Goal: Information Seeking & Learning: Learn about a topic

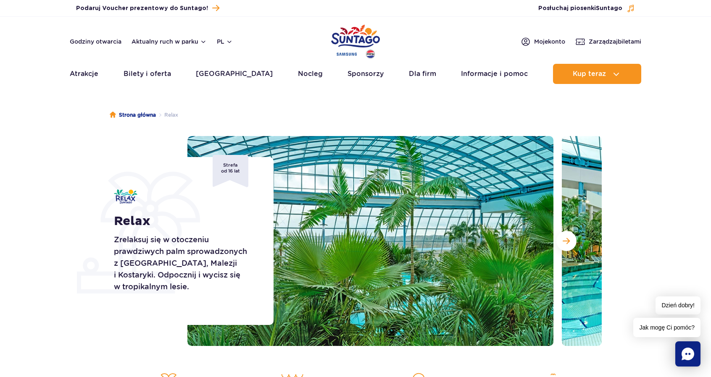
click at [247, 248] on p "Zrelaksuj się w otoczeniu prawdziwych palm sprowadzonych z [GEOGRAPHIC_DATA], M…" at bounding box center [184, 263] width 141 height 59
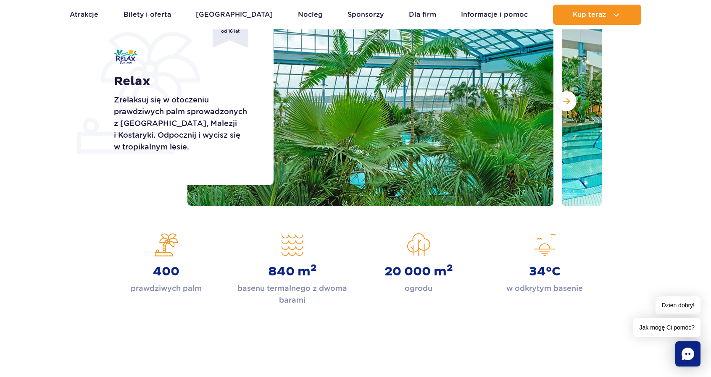
scroll to position [126, 0]
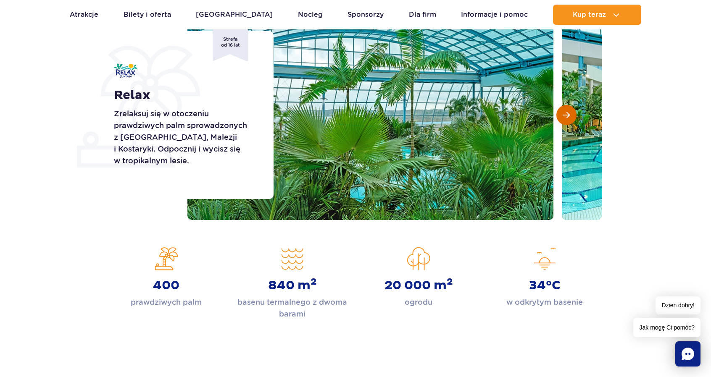
click at [567, 117] on span "Następny slajd" at bounding box center [565, 115] width 7 height 8
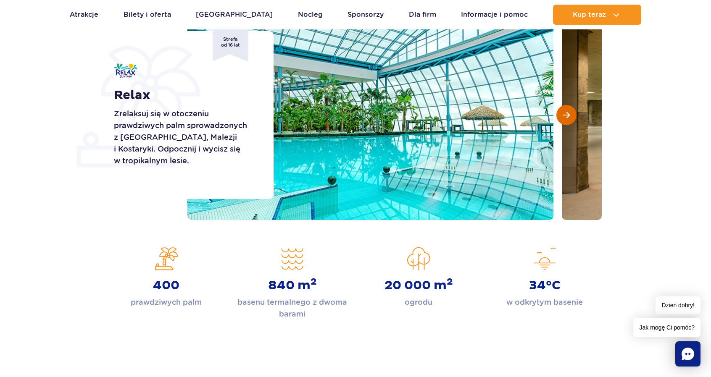
click at [568, 114] on span "Następny slajd" at bounding box center [565, 115] width 7 height 8
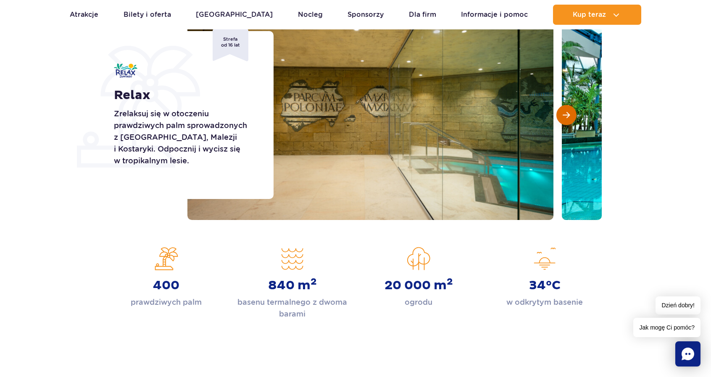
click at [568, 115] on span "Następny slajd" at bounding box center [565, 115] width 7 height 8
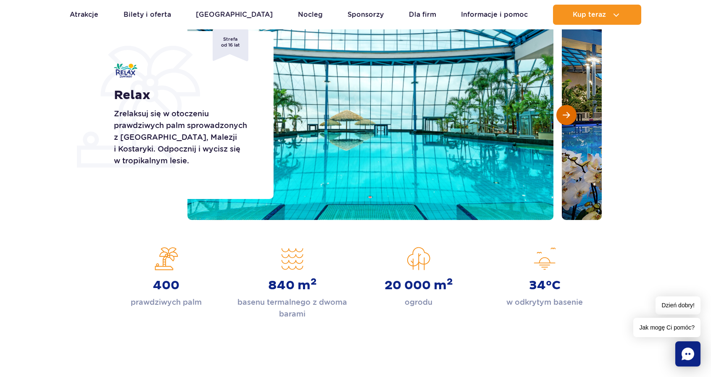
click at [568, 115] on span "Następny slajd" at bounding box center [565, 115] width 7 height 8
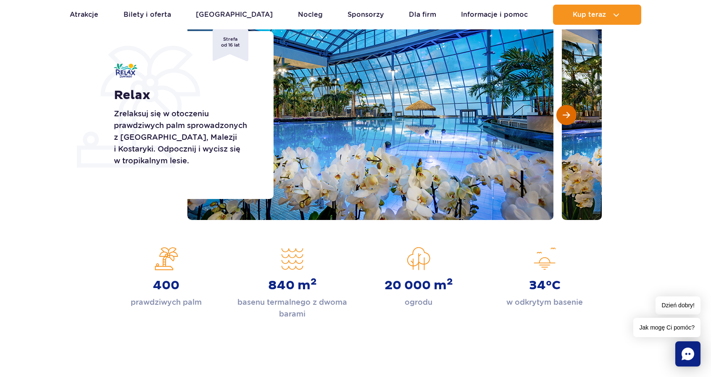
click at [568, 115] on span "Następny slajd" at bounding box center [565, 115] width 7 height 8
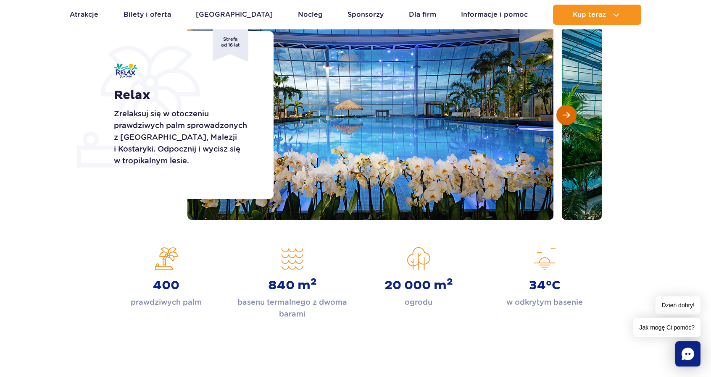
click at [568, 115] on span "Następny slajd" at bounding box center [565, 115] width 7 height 8
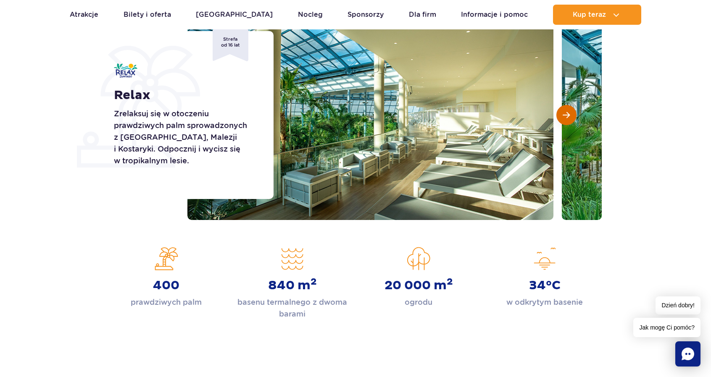
click at [568, 115] on span "Następny slajd" at bounding box center [565, 115] width 7 height 8
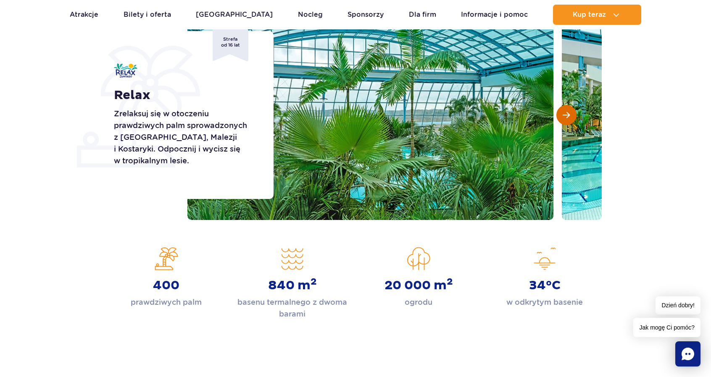
click at [568, 115] on span "Następny slajd" at bounding box center [565, 115] width 7 height 8
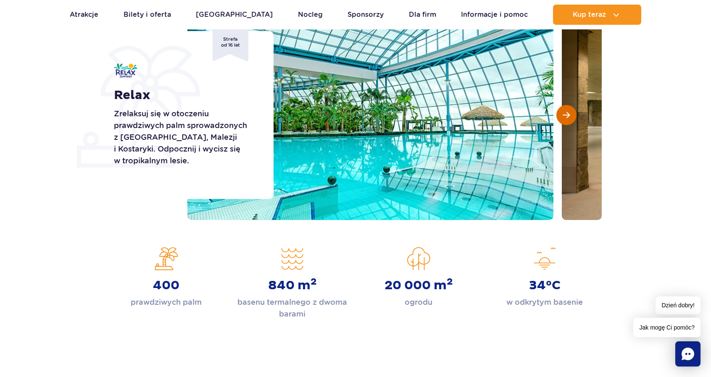
click at [568, 115] on span "Następny slajd" at bounding box center [565, 115] width 7 height 8
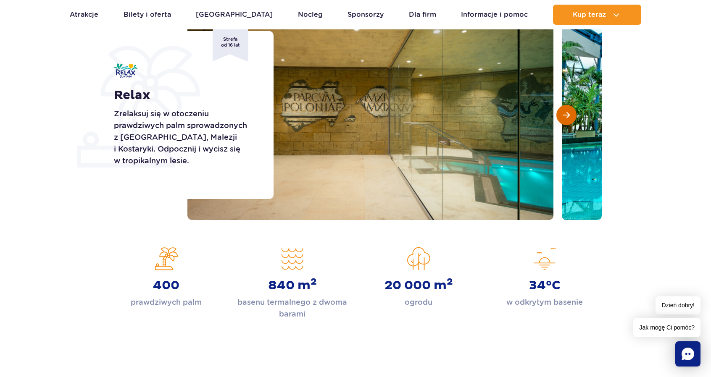
click at [568, 115] on span "Następny slajd" at bounding box center [565, 115] width 7 height 8
